Goal: Information Seeking & Learning: Learn about a topic

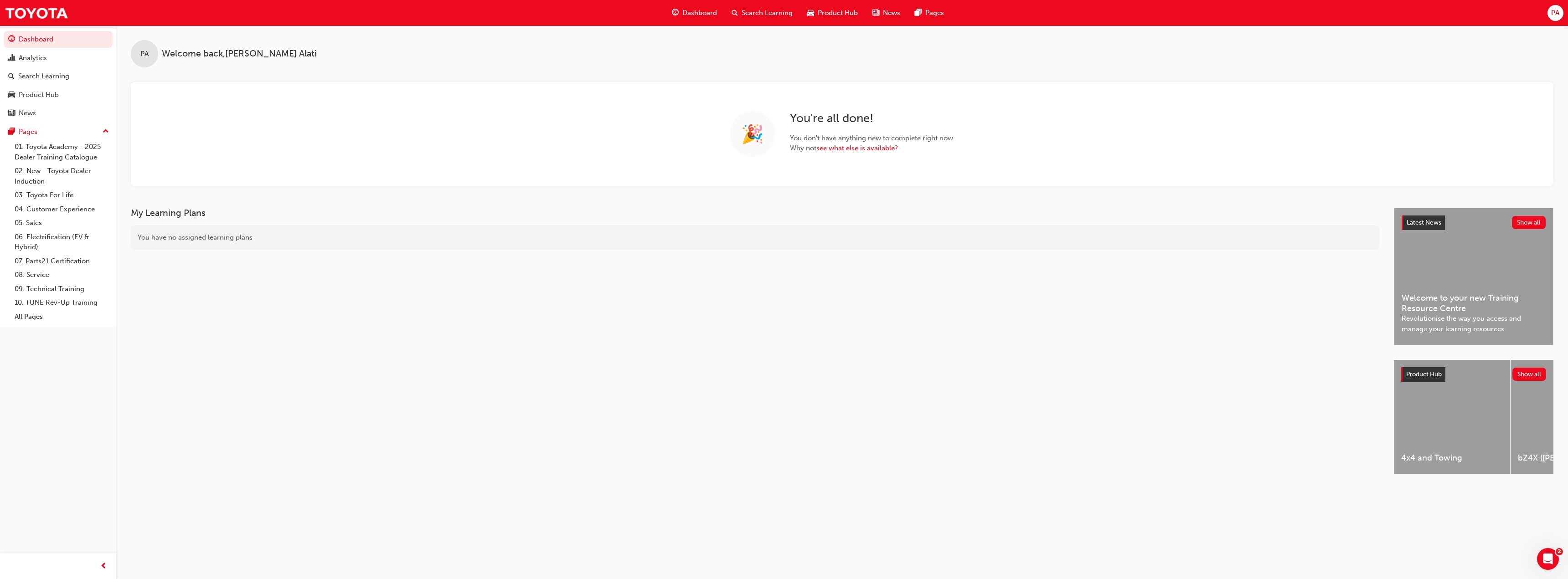
click at [770, 10] on span "Search Learning" at bounding box center [767, 13] width 51 height 10
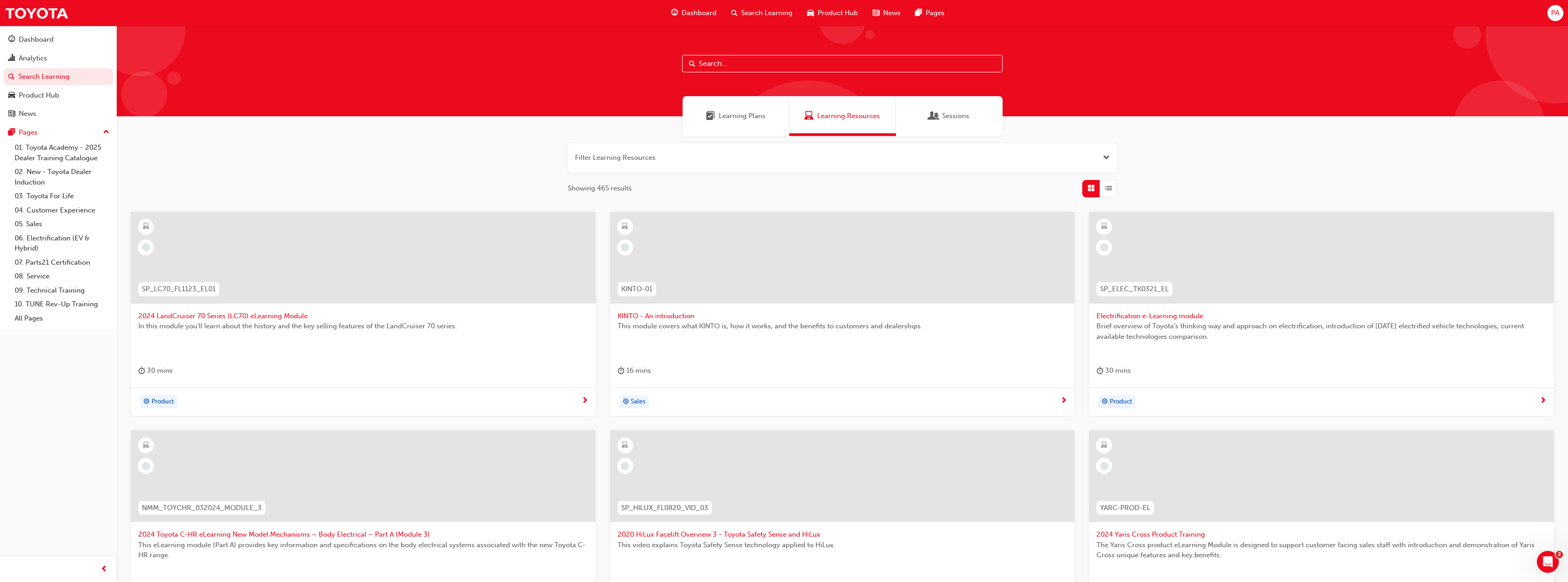
click at [767, 56] on input "text" at bounding box center [842, 64] width 320 height 17
type input "technical advisor"
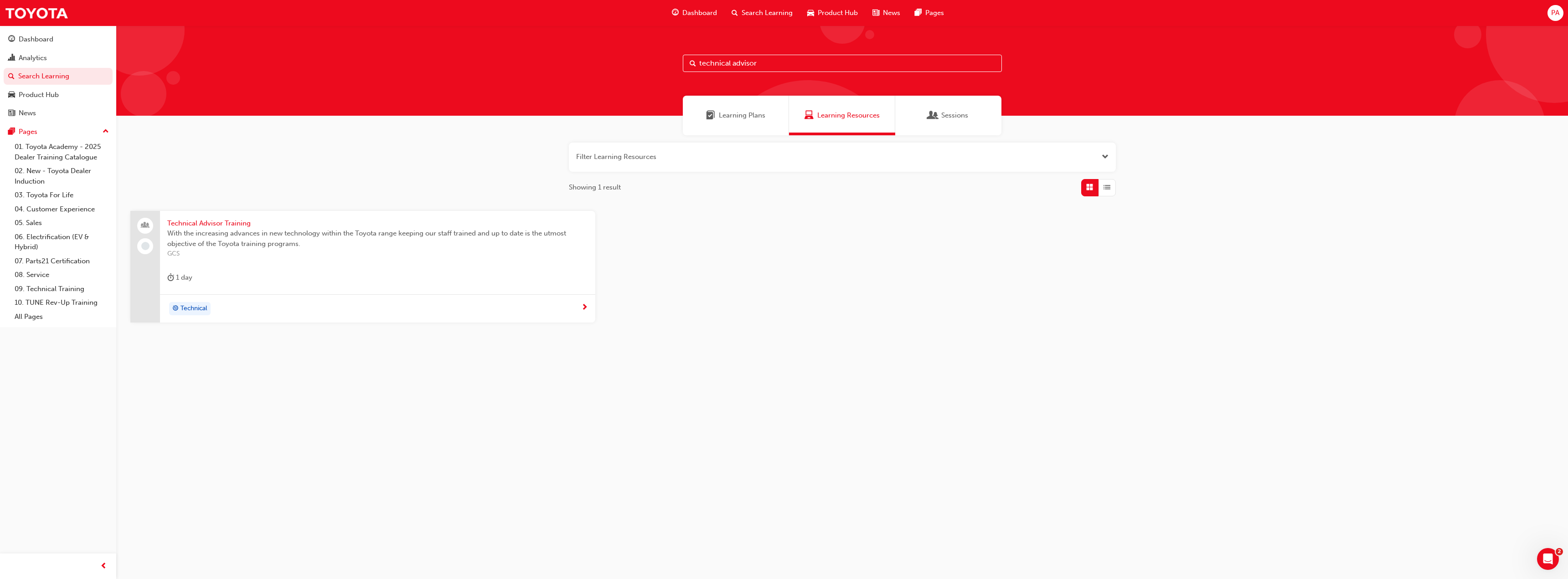
click at [220, 222] on span "Technical Advisor Training" at bounding box center [377, 223] width 421 height 10
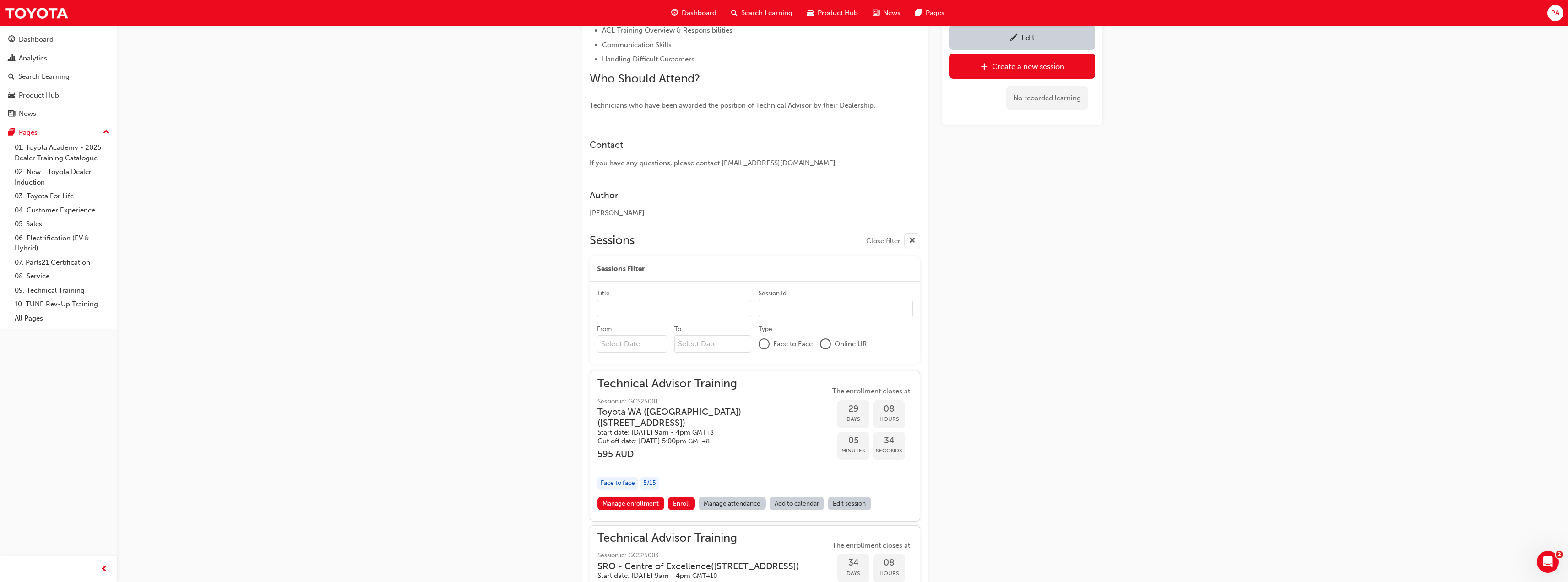
scroll to position [580, 0]
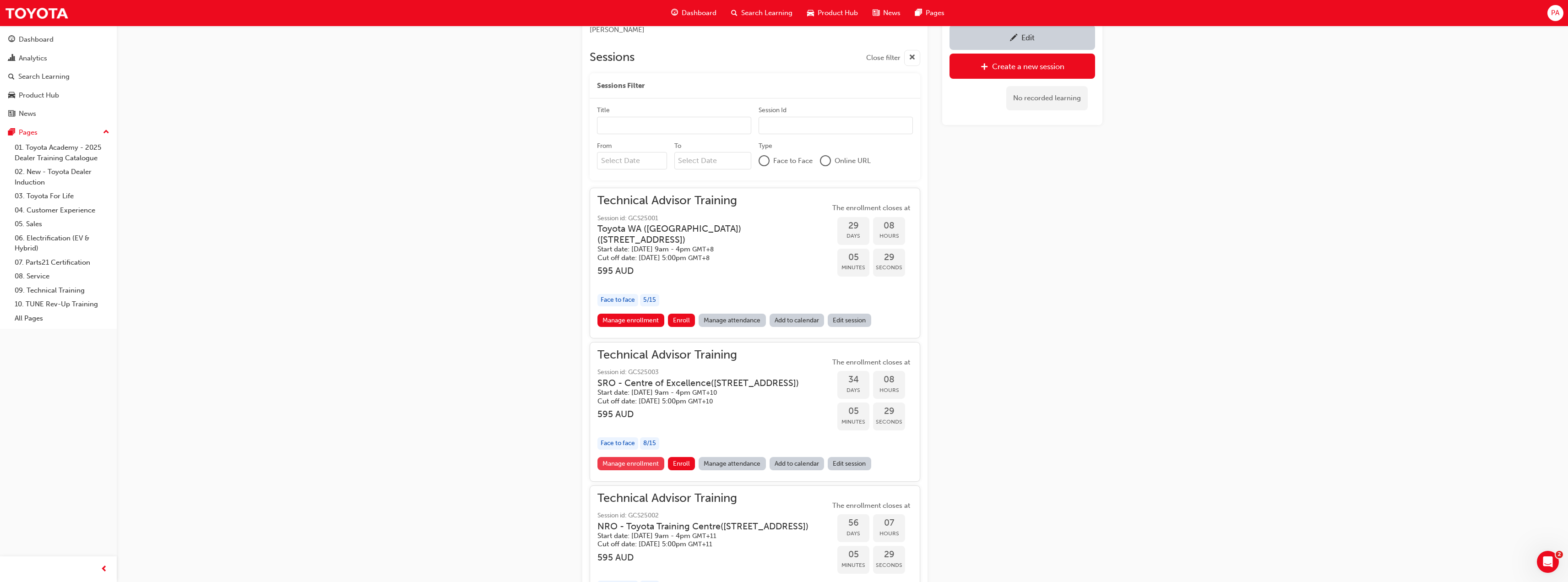
click at [628, 470] on link "Manage enrollment" at bounding box center [630, 463] width 67 height 13
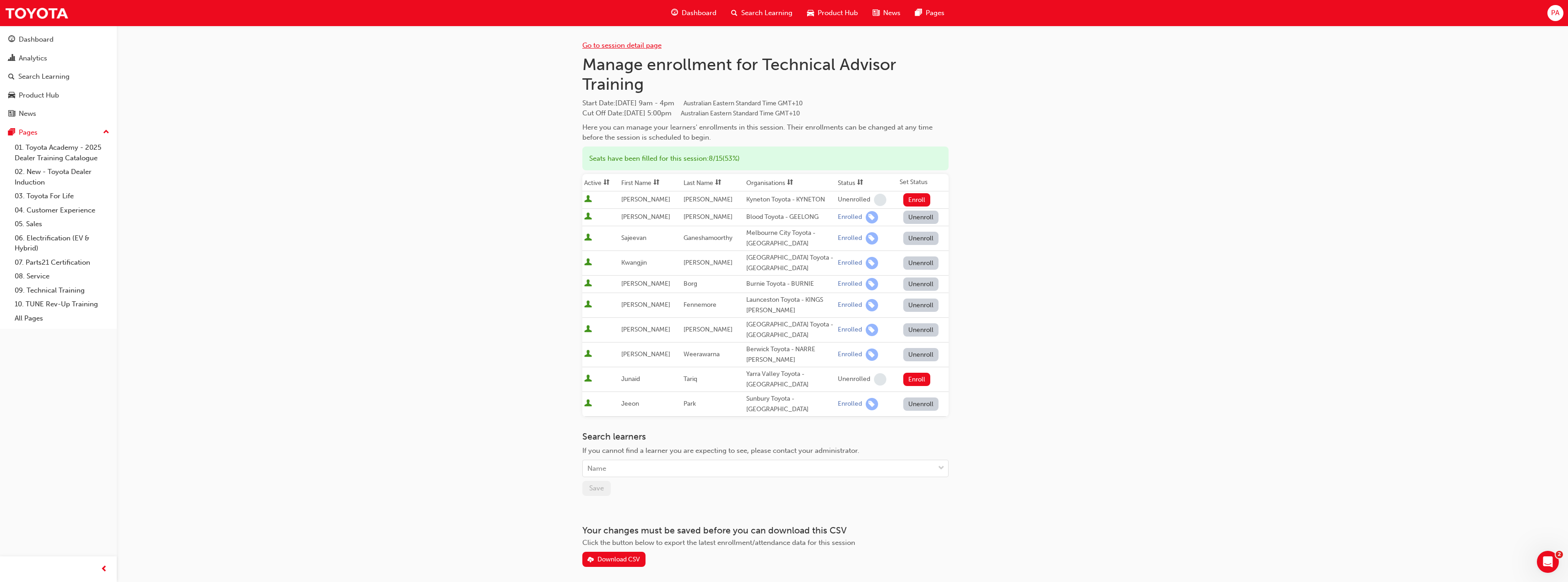
click at [639, 46] on link "Go to session detail page" at bounding box center [622, 45] width 79 height 8
